Goal: Information Seeking & Learning: Learn about a topic

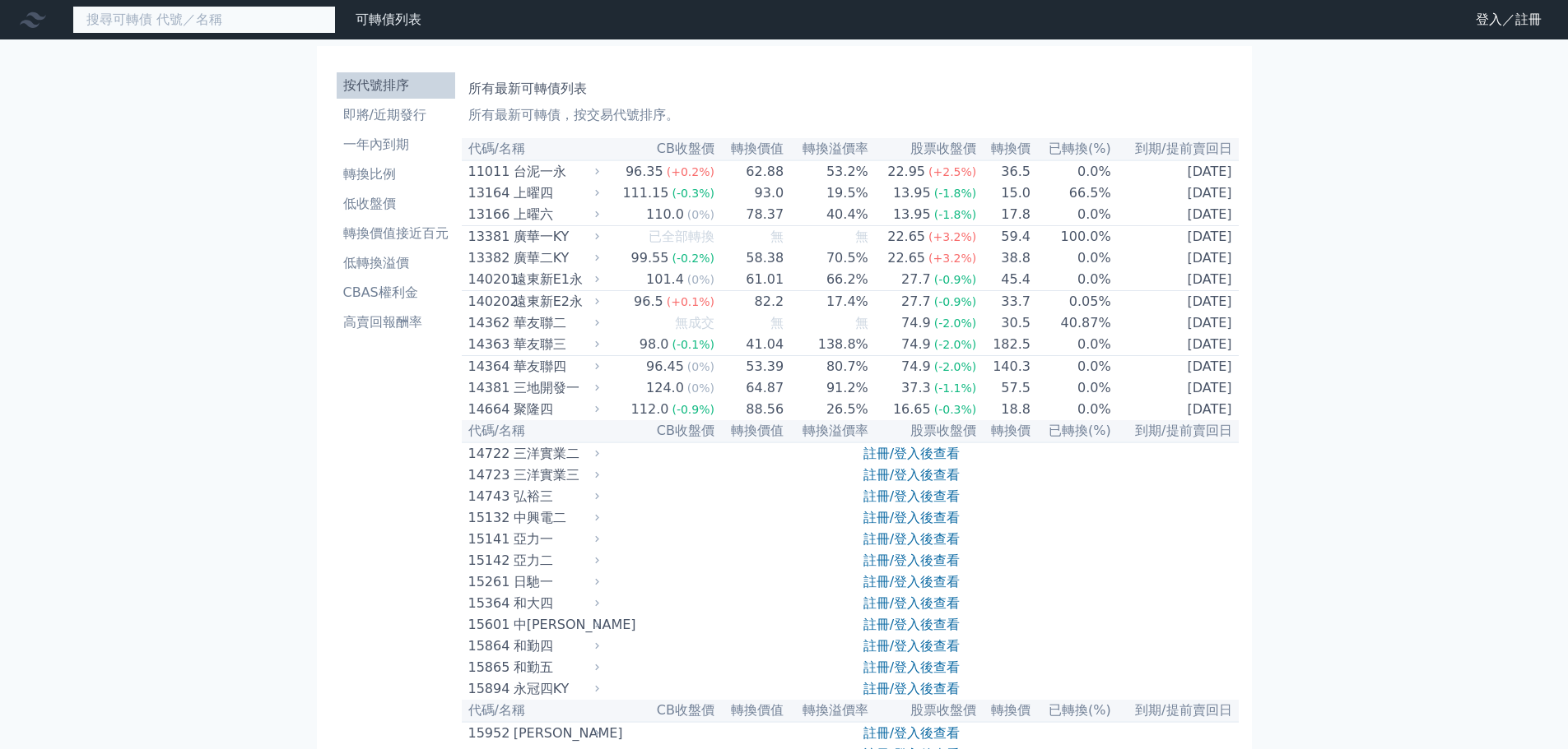
click at [261, 25] on input at bounding box center [204, 19] width 263 height 28
paste input "BAT1_IN_OC#"
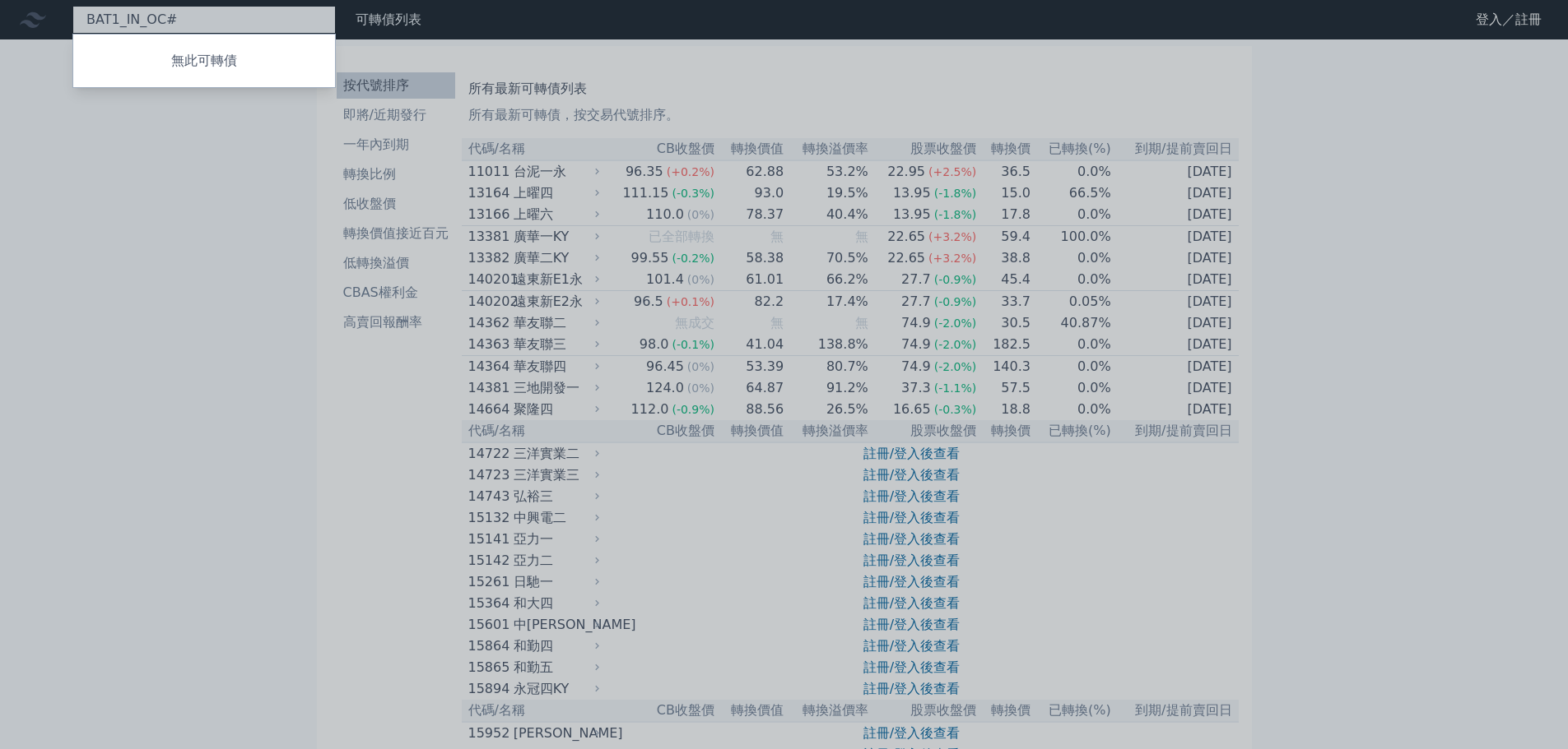
drag, startPoint x: 191, startPoint y: 22, endPoint x: 0, endPoint y: 16, distance: 191.1
click at [73, 16] on div "BAT1_IN_OC# 無此可轉債" at bounding box center [204, 19] width 263 height 28
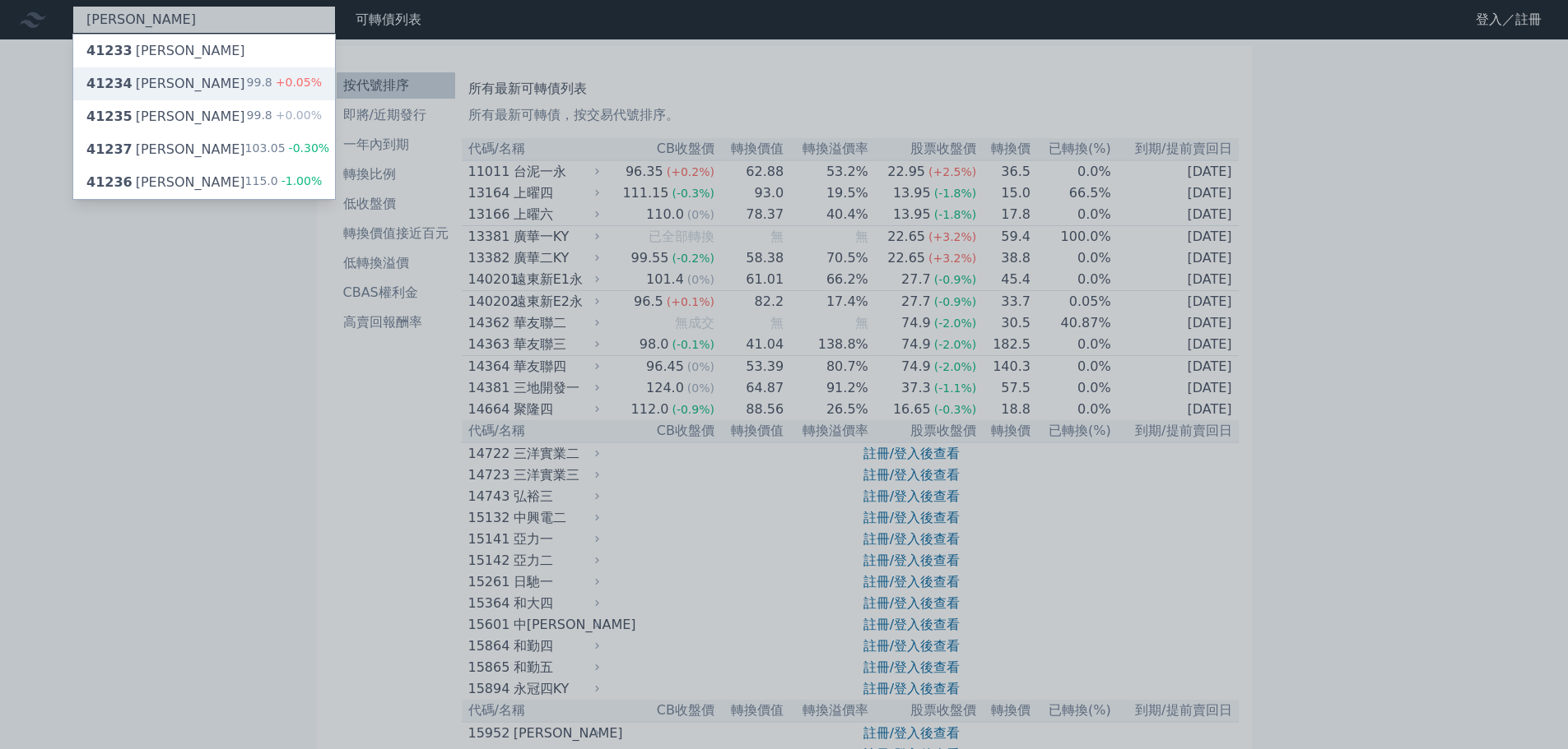
type input "[PERSON_NAME]"
click at [217, 87] on div "41234 晟德四 99.8 +0.05%" at bounding box center [205, 83] width 262 height 33
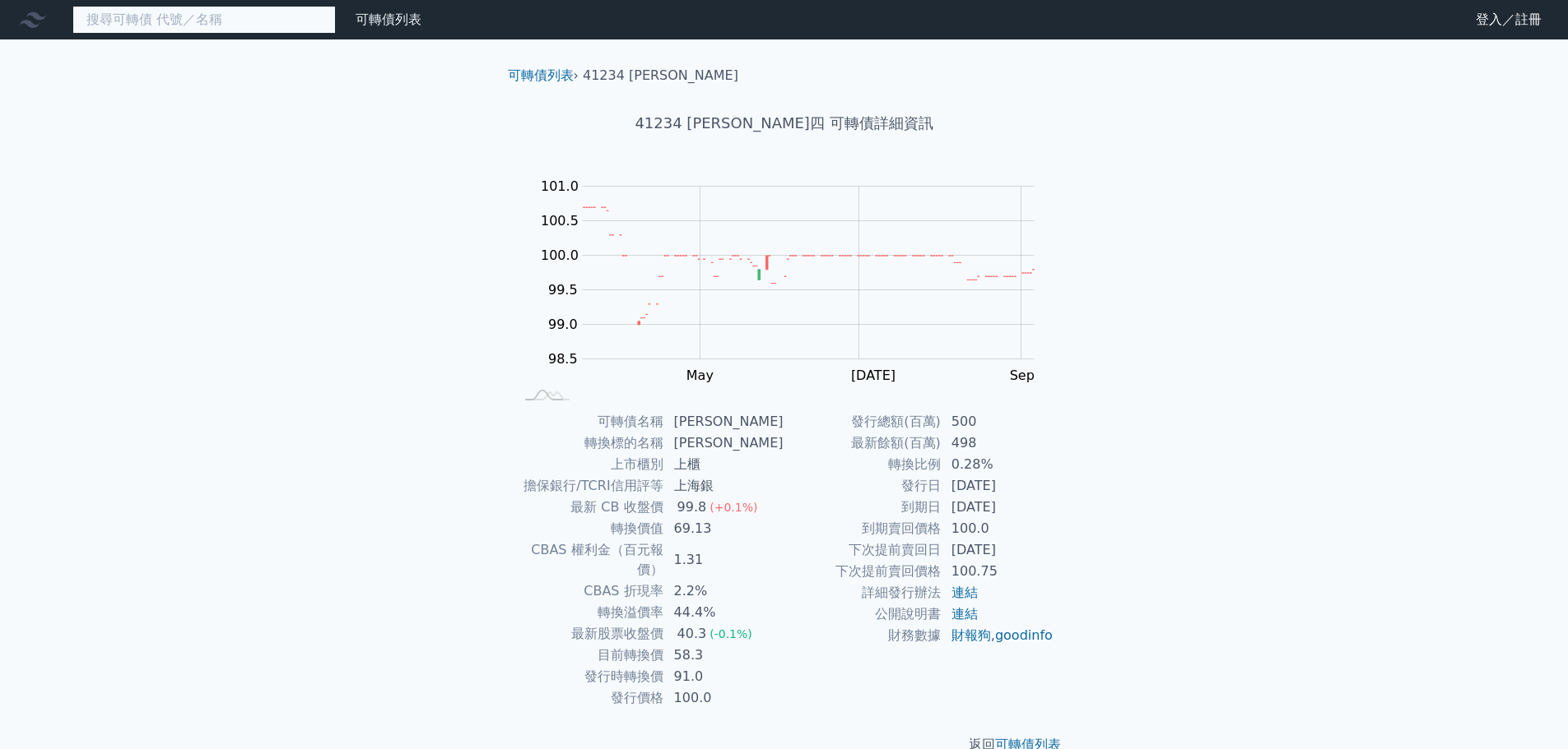
click at [216, 22] on input at bounding box center [204, 19] width 263 height 28
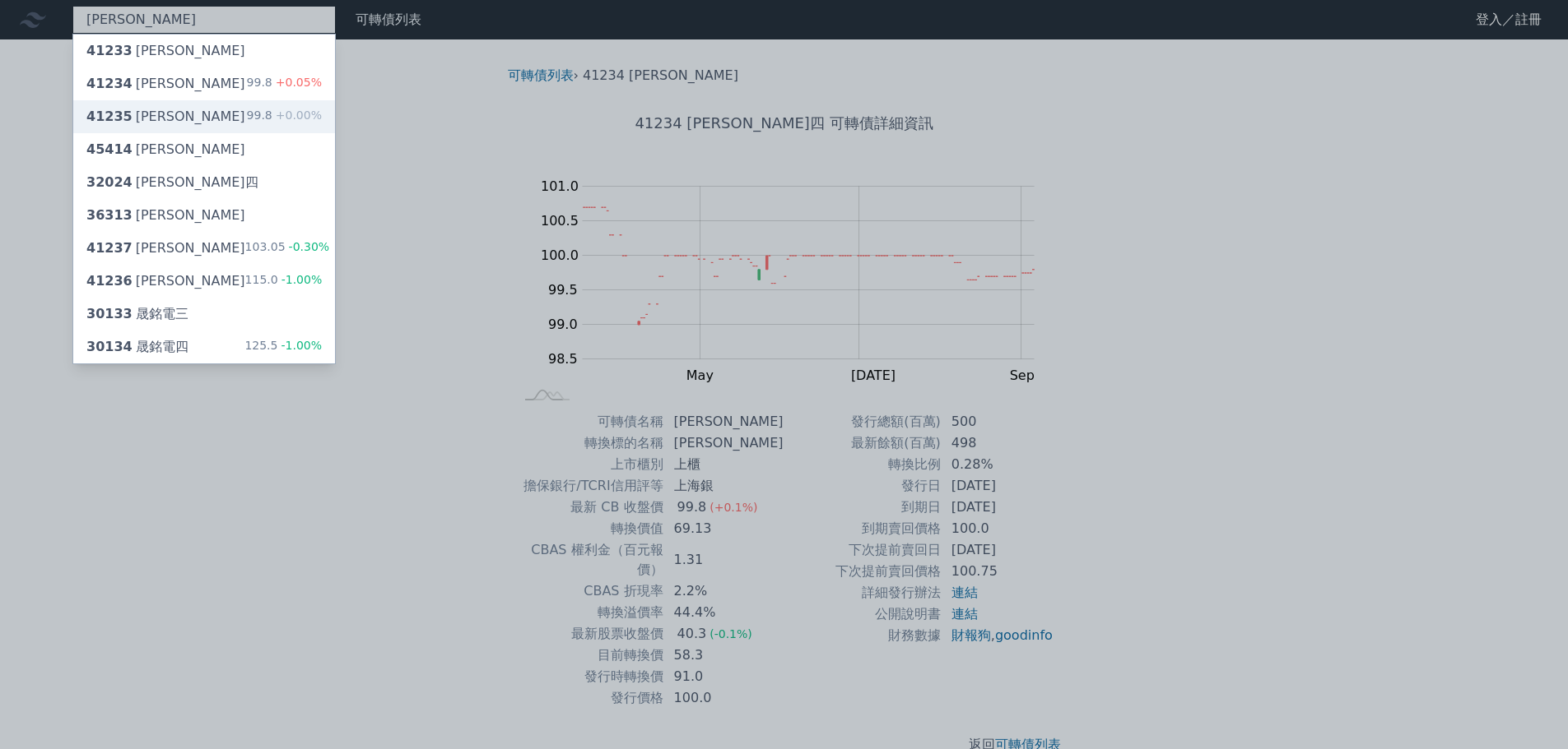
type input "[PERSON_NAME]"
click at [194, 113] on div "41235 晟德五 99.8 +0.00%" at bounding box center [205, 117] width 262 height 33
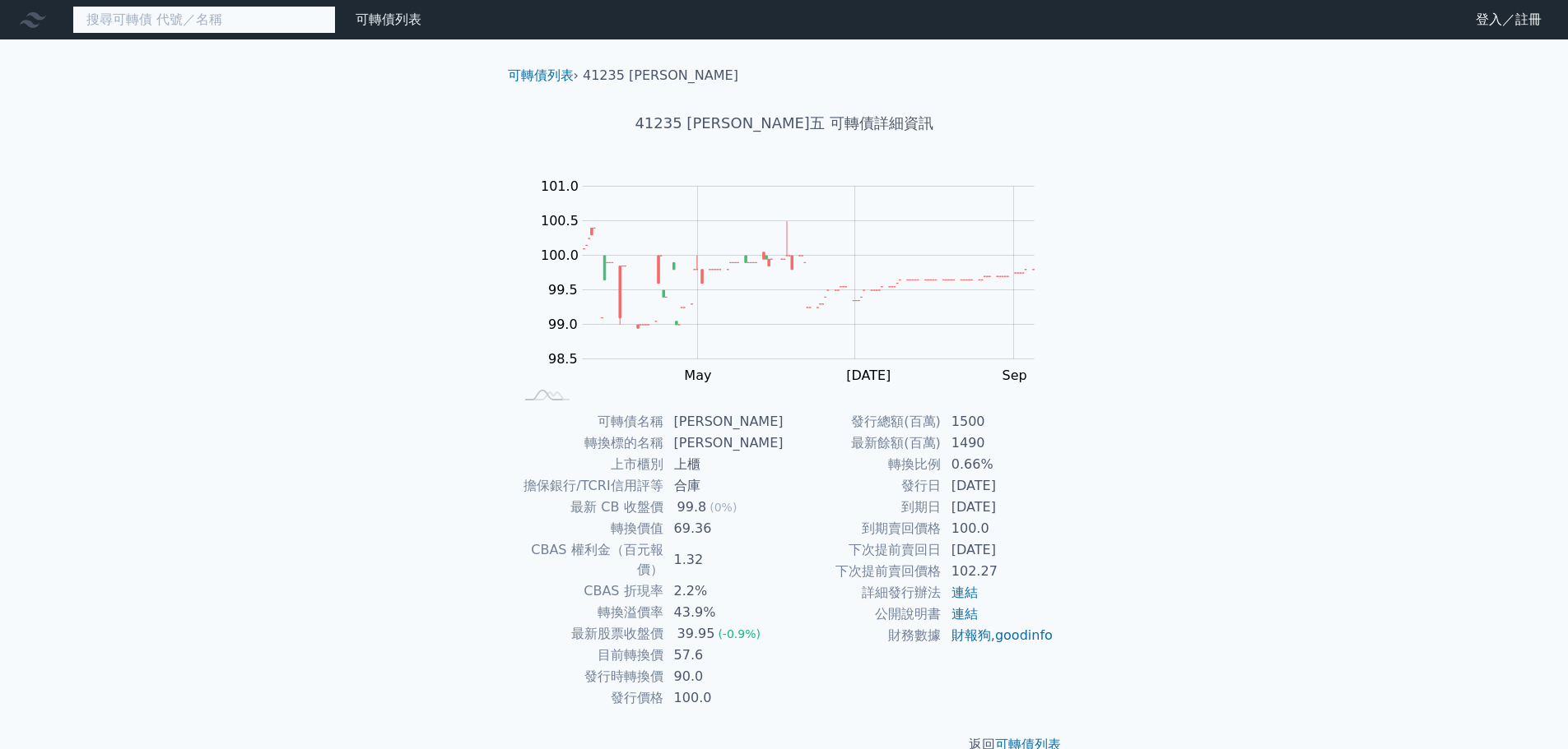
click at [166, 15] on input at bounding box center [204, 19] width 263 height 28
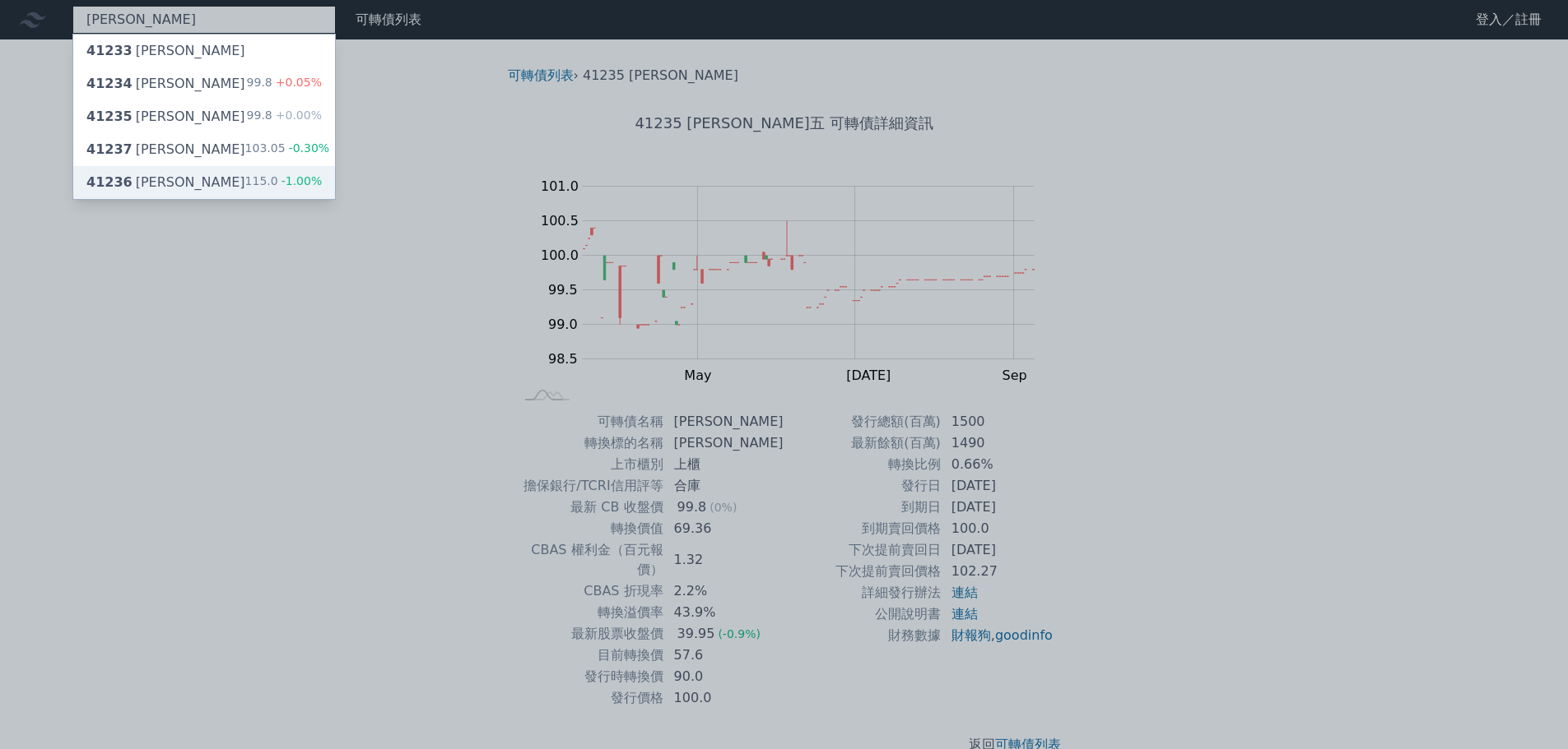
type input "[PERSON_NAME]"
click at [193, 179] on div "41236 [PERSON_NAME] 115.0 -1.00%" at bounding box center [205, 182] width 262 height 33
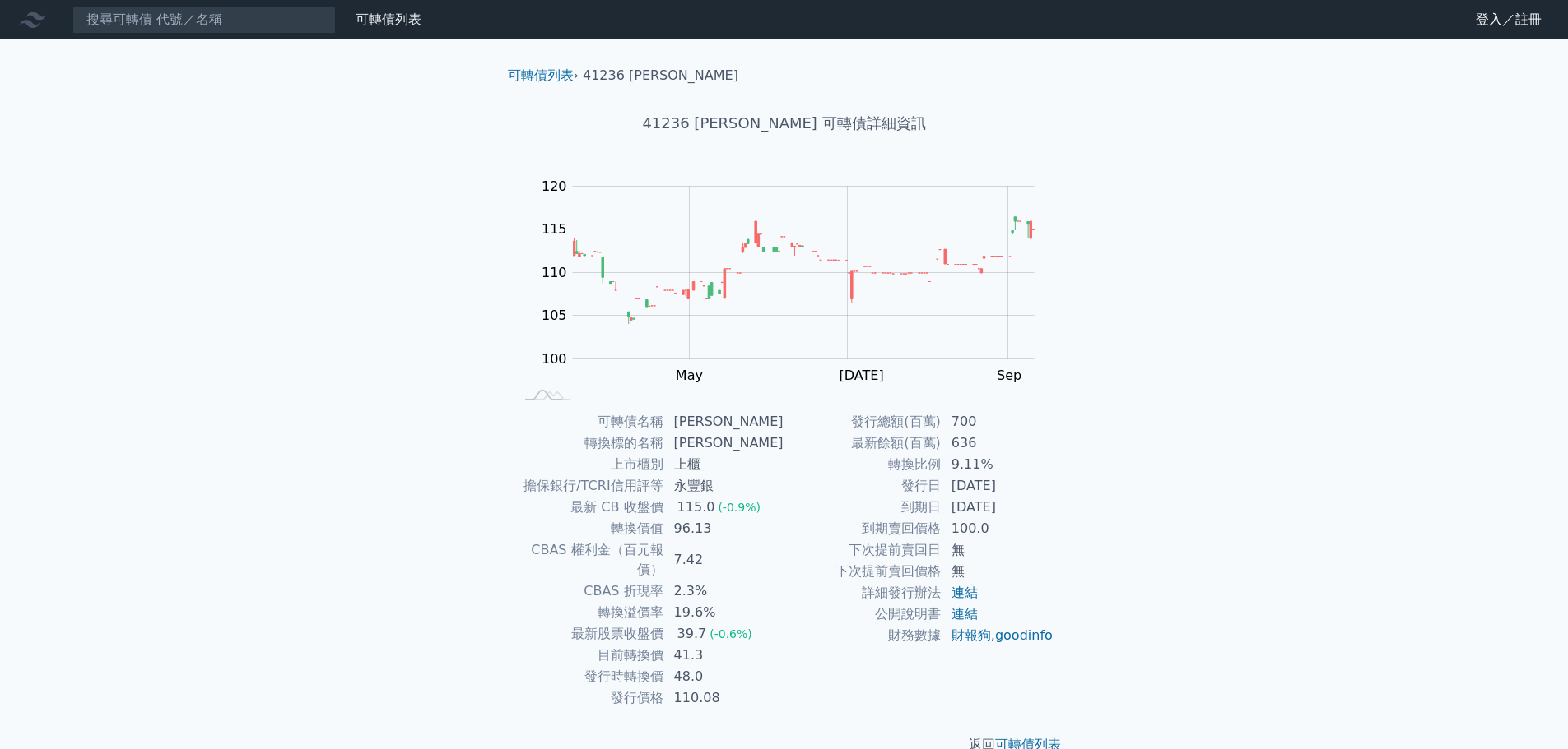
drag, startPoint x: 355, startPoint y: 453, endPoint x: 356, endPoint y: 439, distance: 14.0
click at [355, 454] on div "可轉債列表 財務數據 可轉債列表 財務數據 登入／註冊 登入／註冊 可轉債列表 › 41236 [PERSON_NAME] 41236 [PERSON_NAM…" at bounding box center [784, 390] width 1568 height 781
click at [200, 23] on input at bounding box center [204, 19] width 263 height 28
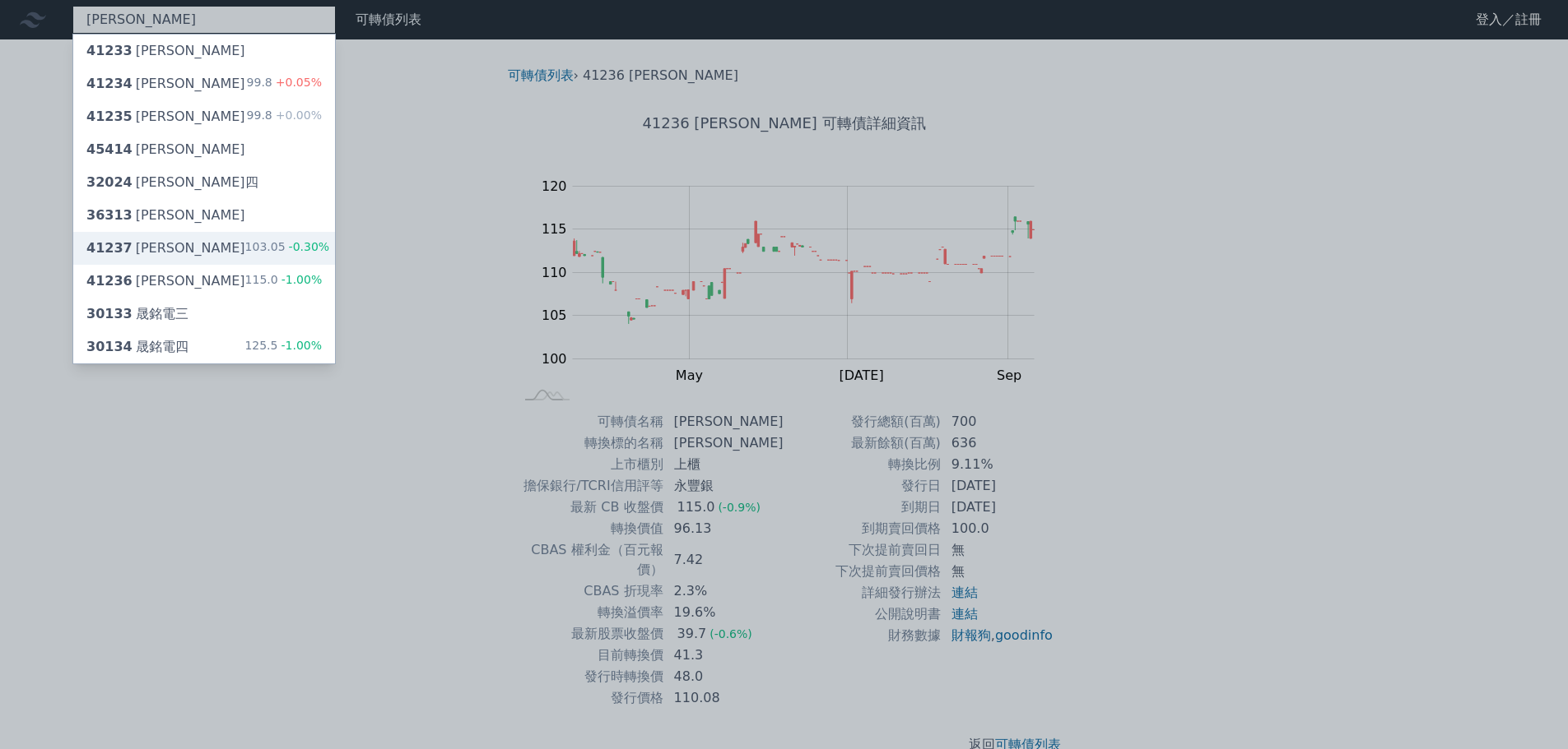
type input "[PERSON_NAME]"
click at [198, 248] on div "41237 晟德七 103.05 -0.30%" at bounding box center [205, 248] width 262 height 33
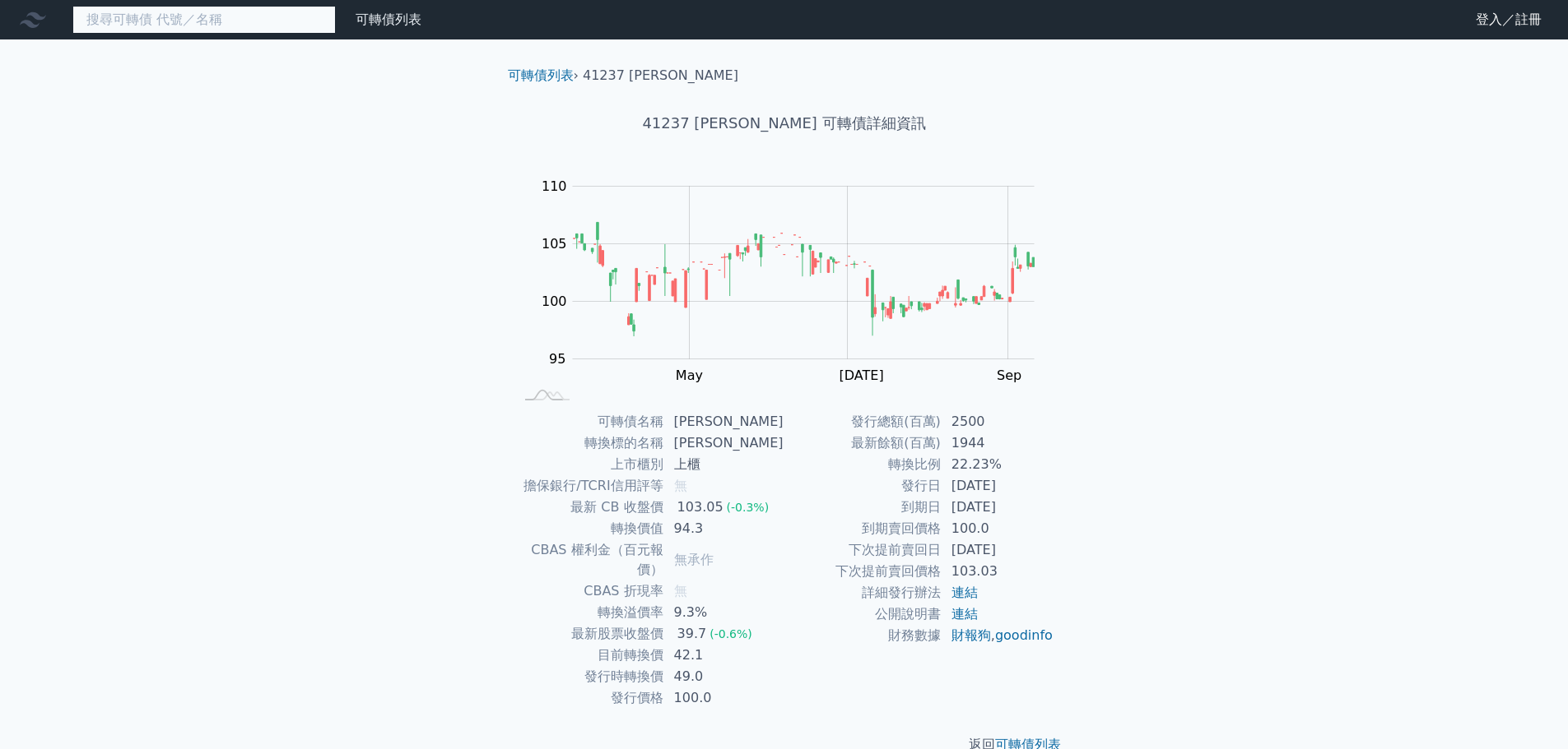
click at [151, 15] on input at bounding box center [204, 19] width 263 height 28
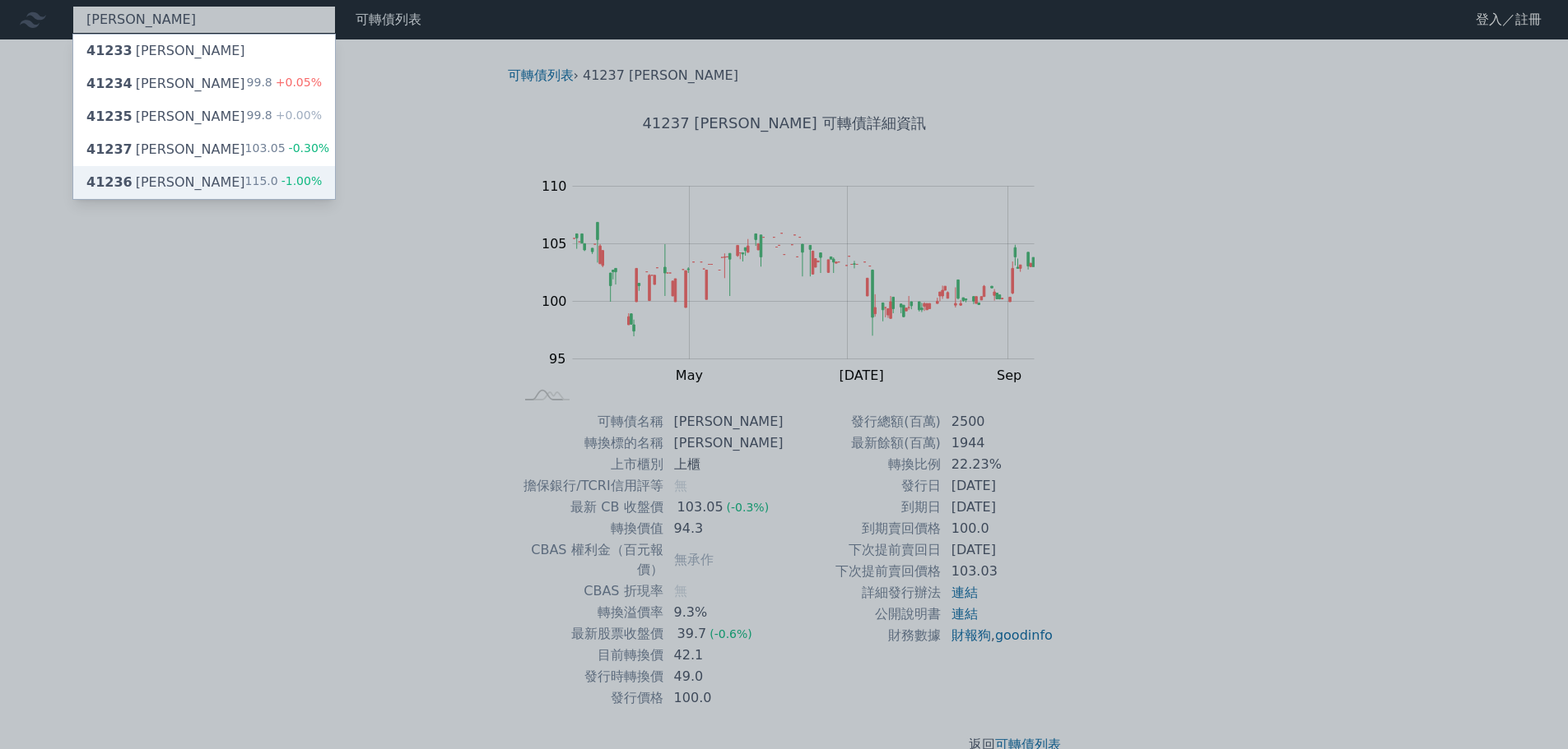
type input "[PERSON_NAME]"
click at [155, 172] on div "41236 [PERSON_NAME] 115.0 -1.00%" at bounding box center [205, 182] width 262 height 33
